Goal: Transaction & Acquisition: Purchase product/service

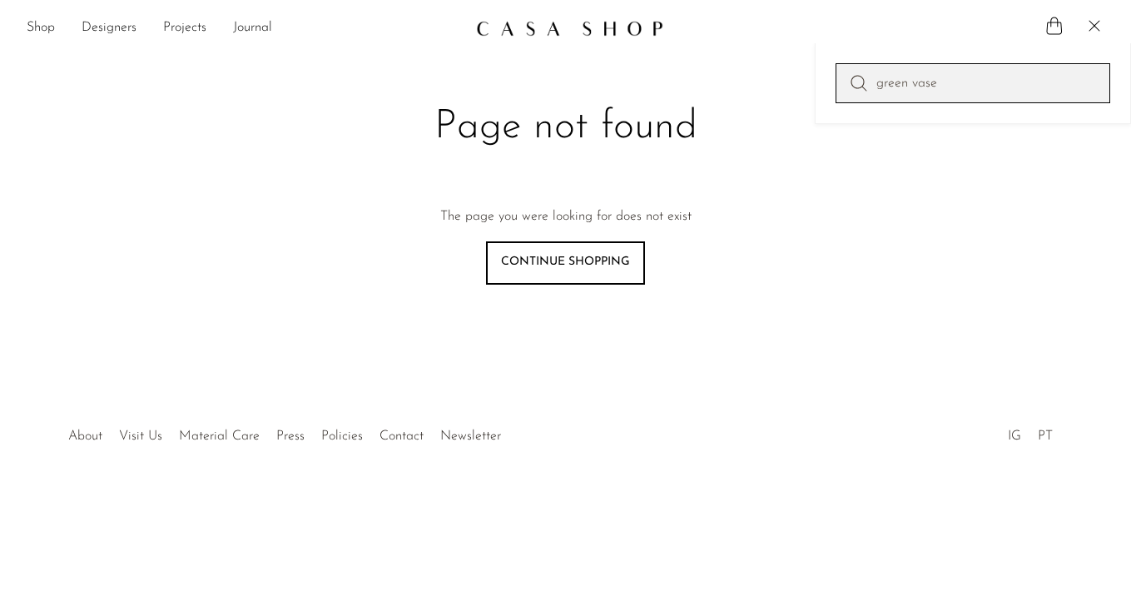
type input "green vase"
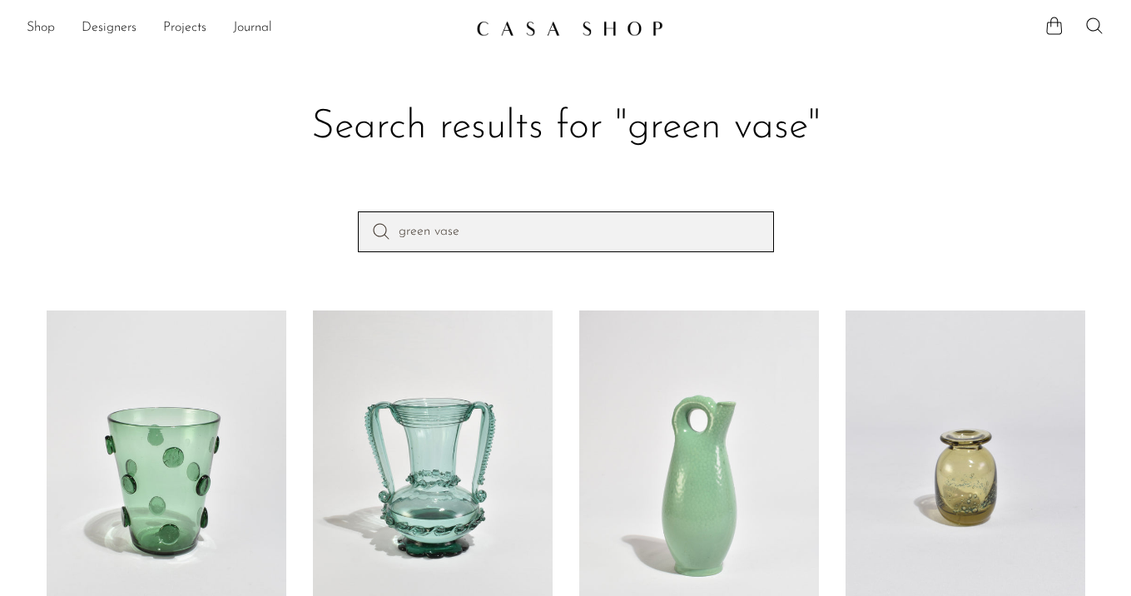
click at [597, 235] on input "green vase" at bounding box center [566, 231] width 416 height 40
type input "kaleidoscope"
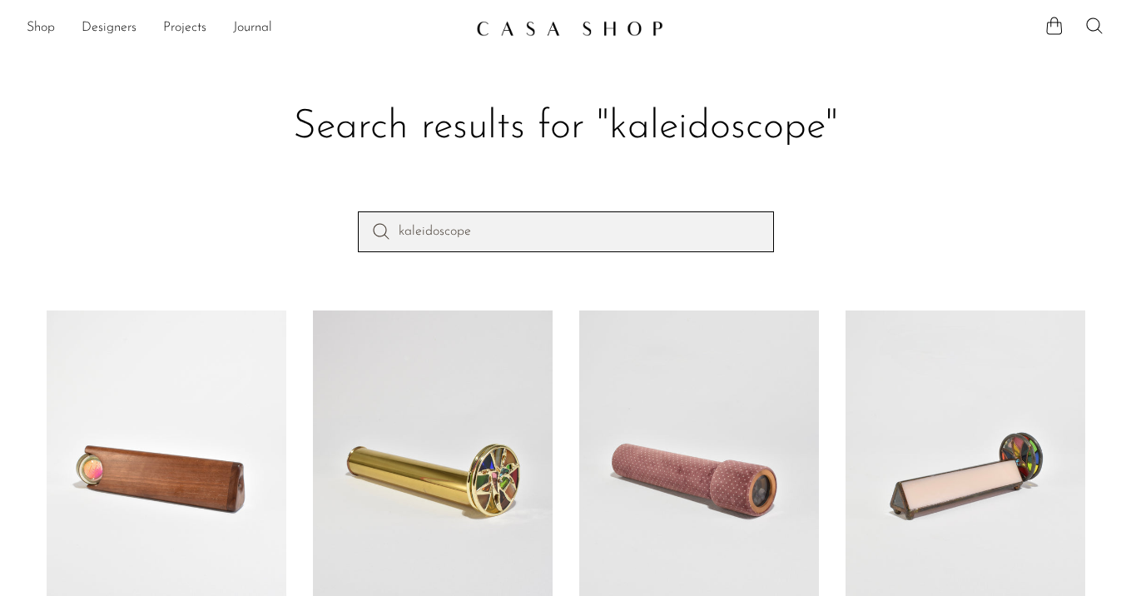
click at [627, 248] on input "kaleidoscope" at bounding box center [566, 231] width 416 height 40
type input "paperweight"
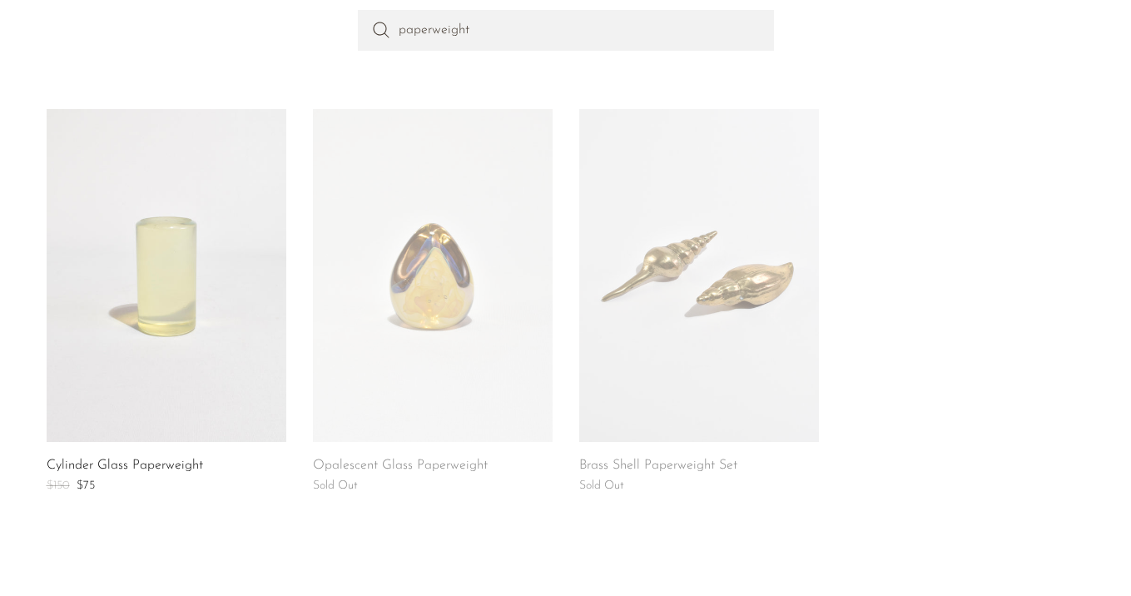
scroll to position [268, 0]
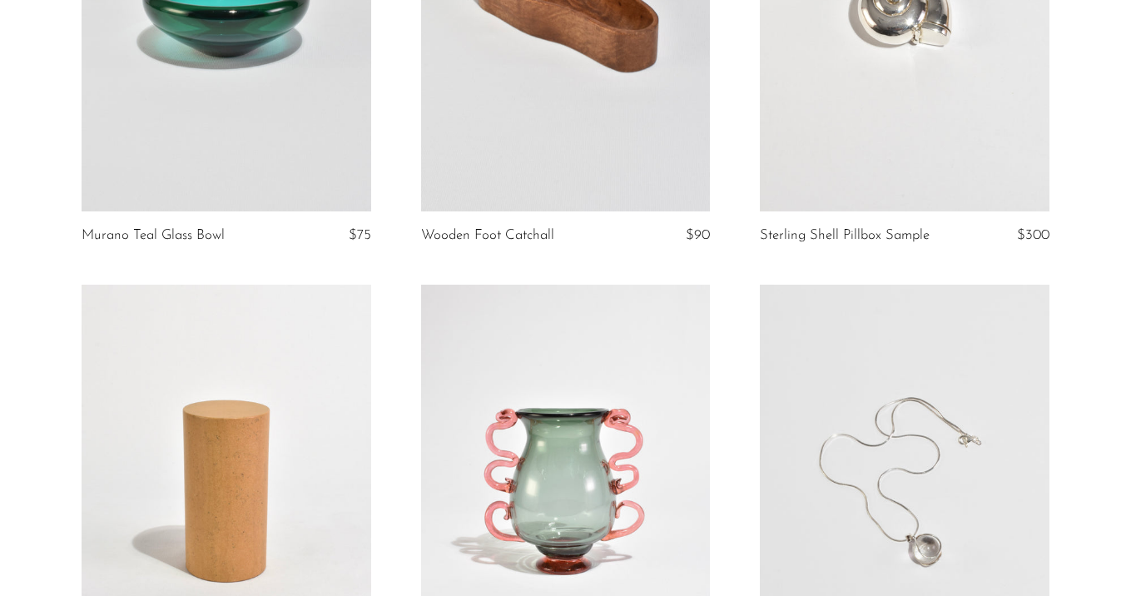
scroll to position [4190, 0]
